Goal: Information Seeking & Learning: Learn about a topic

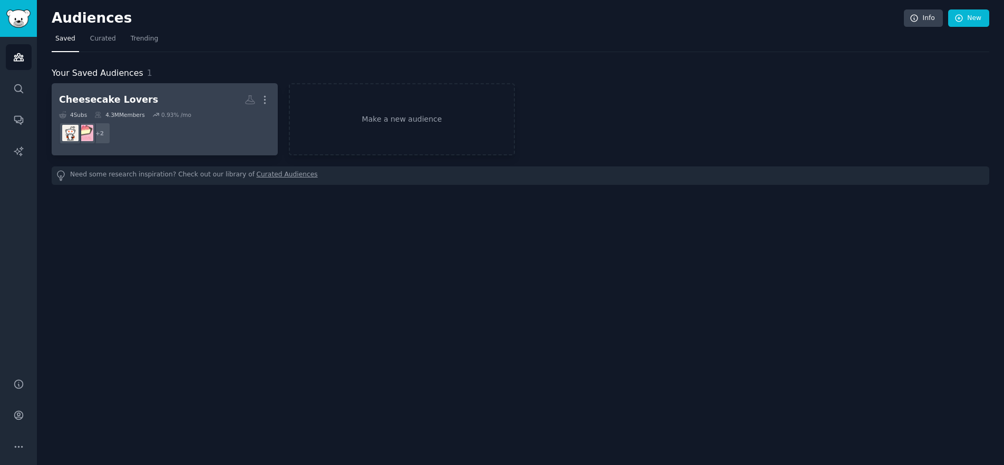
click at [134, 99] on div "Cheesecake Lovers" at bounding box center [108, 99] width 99 height 13
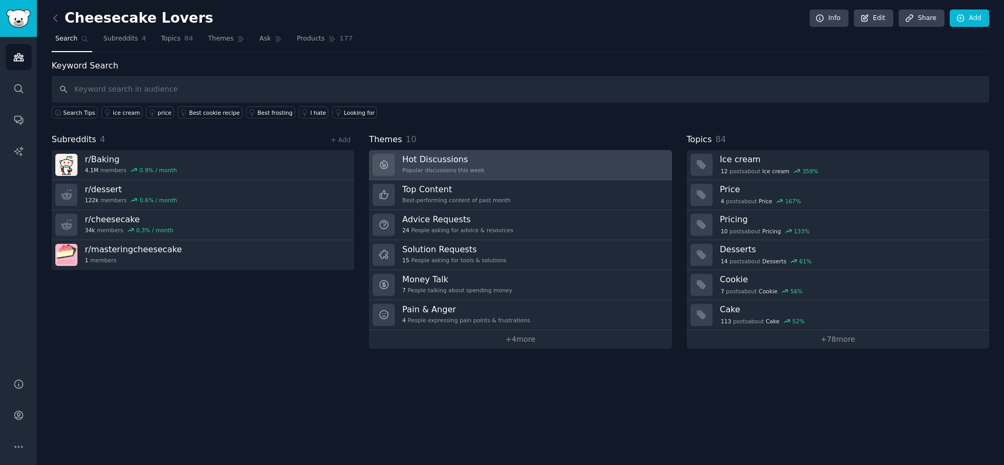
click at [442, 166] on div "Popular discussions this week" at bounding box center [443, 169] width 82 height 7
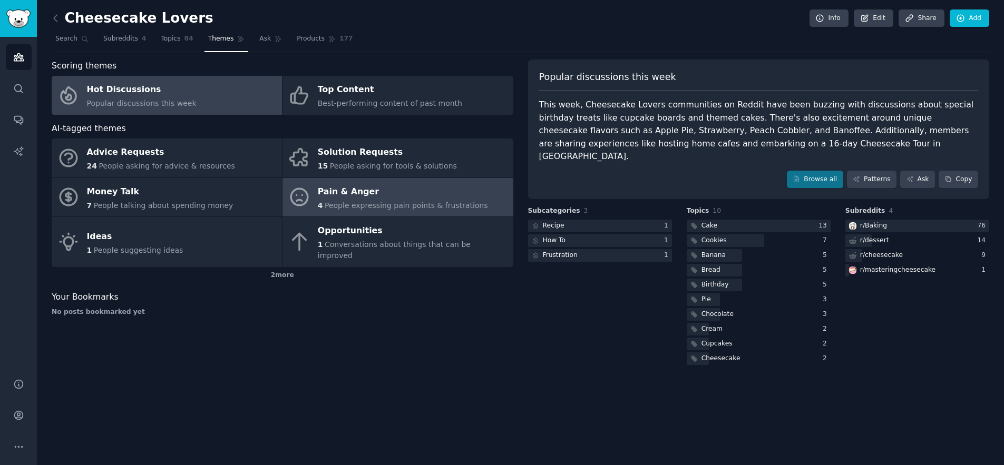
click at [404, 195] on div "Pain & Anger" at bounding box center [403, 191] width 170 height 17
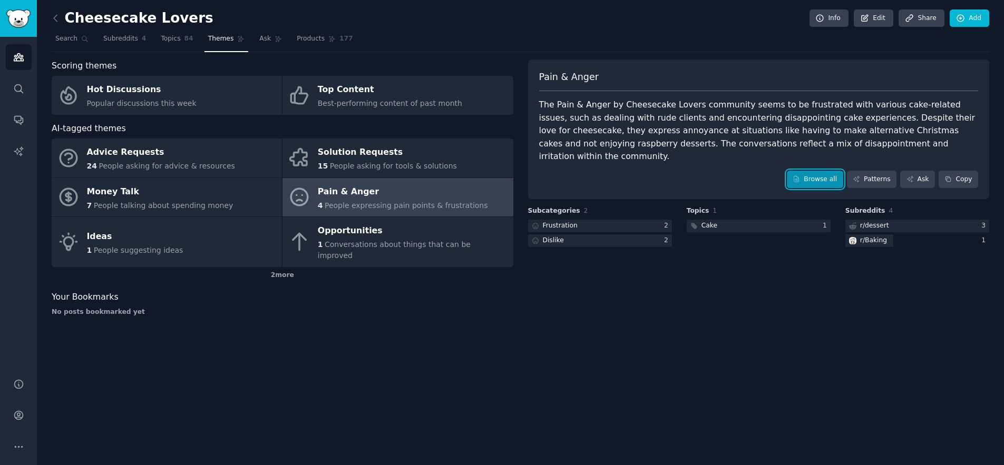
click at [823, 174] on link "Browse all" at bounding box center [815, 180] width 56 height 18
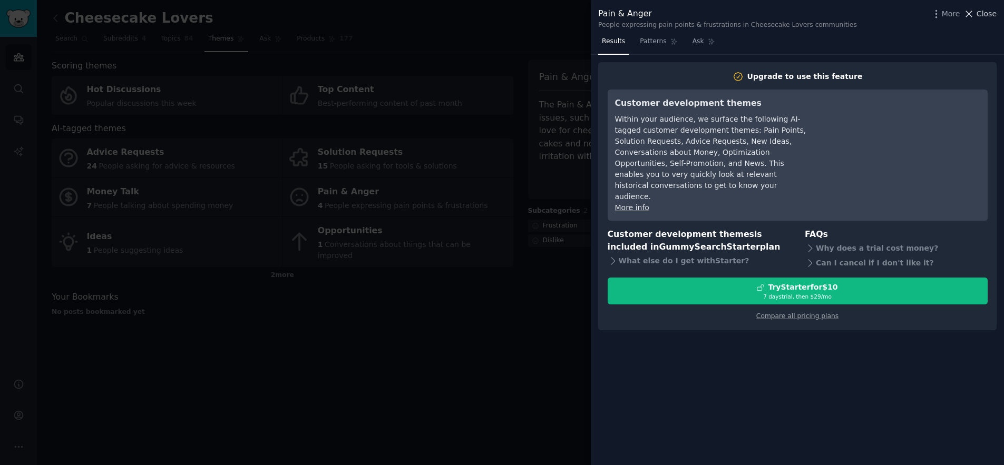
click at [981, 15] on span "Close" at bounding box center [986, 13] width 20 height 11
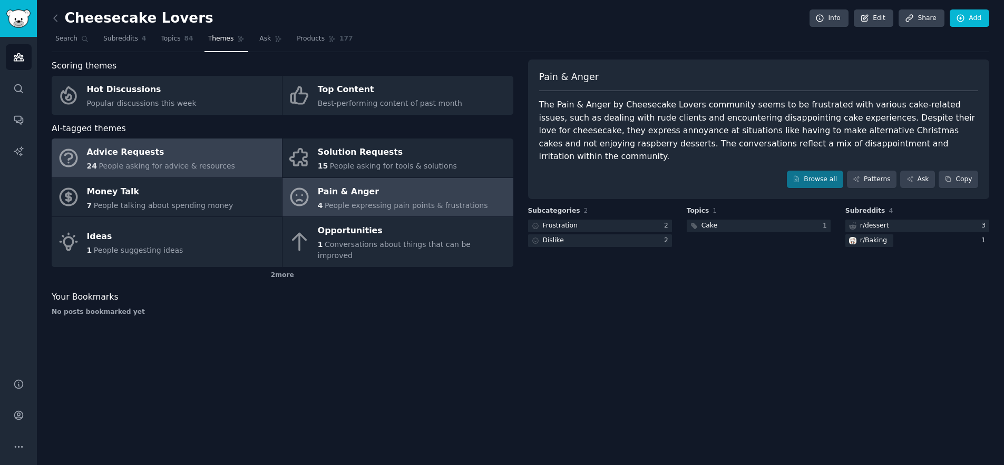
click at [121, 161] on div "24 People asking for advice & resources" at bounding box center [161, 166] width 148 height 11
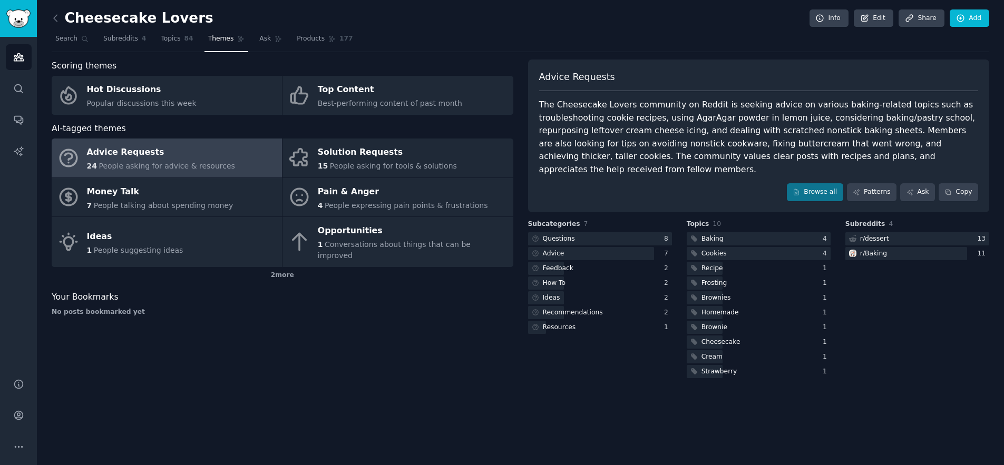
click at [418, 329] on div "Scoring themes Hot Discussions Popular discussions this week Top Content Best-p…" at bounding box center [283, 220] width 462 height 321
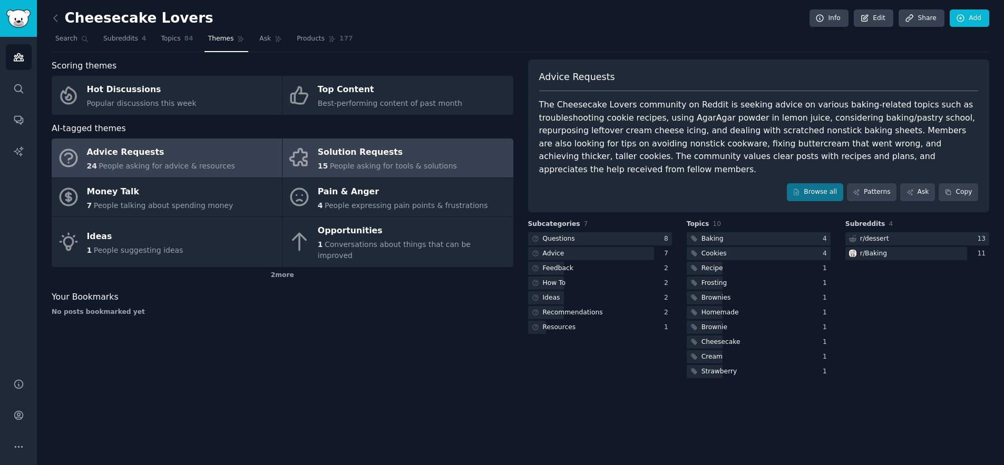
click at [354, 160] on div "Solution Requests" at bounding box center [387, 152] width 139 height 17
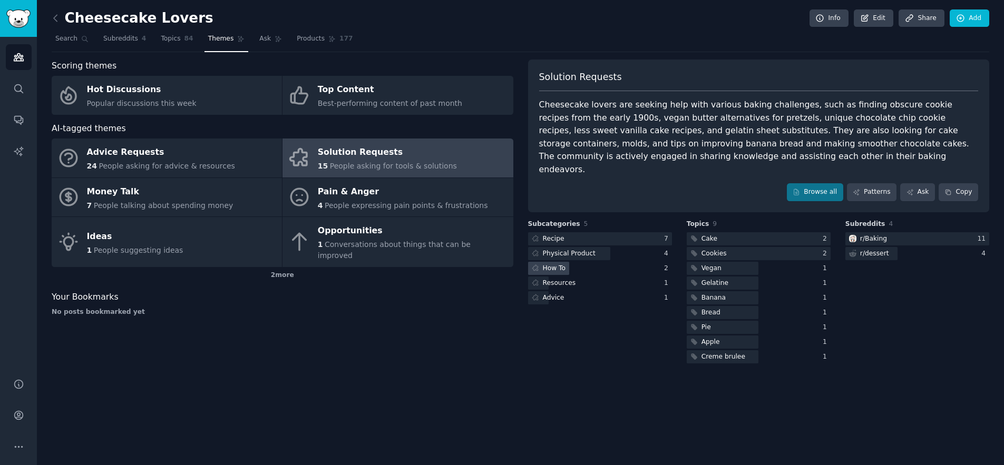
click at [592, 262] on div "How To" at bounding box center [600, 268] width 144 height 13
